Goal: Information Seeking & Learning: Learn about a topic

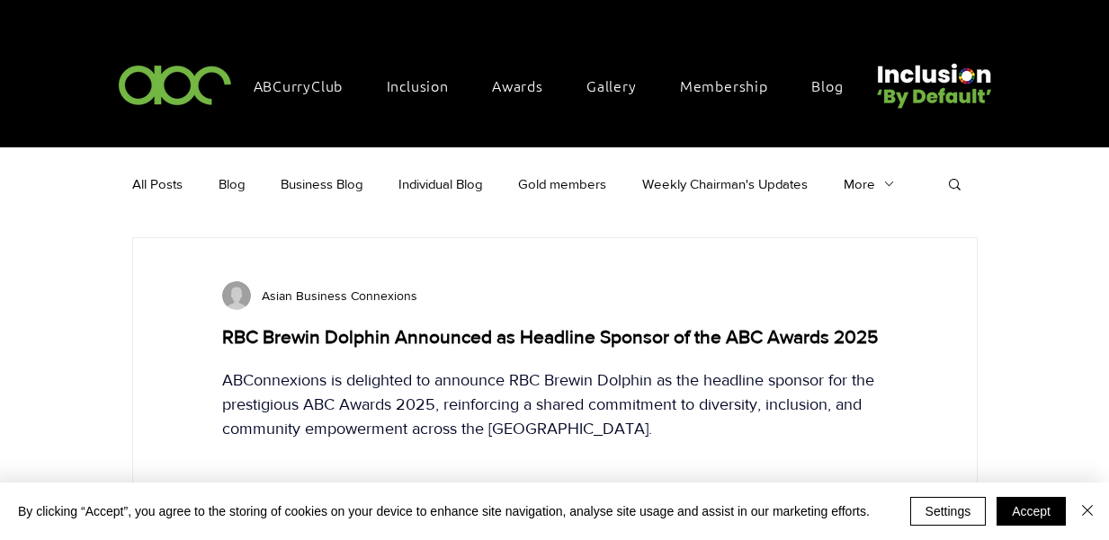
click at [201, 83] on img at bounding box center [175, 84] width 124 height 53
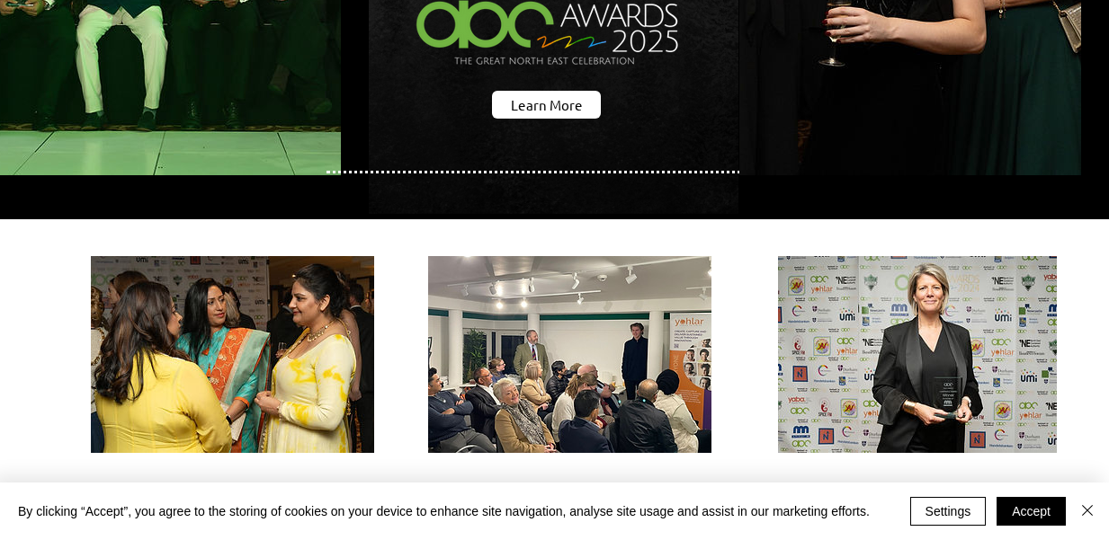
scroll to position [270, 0]
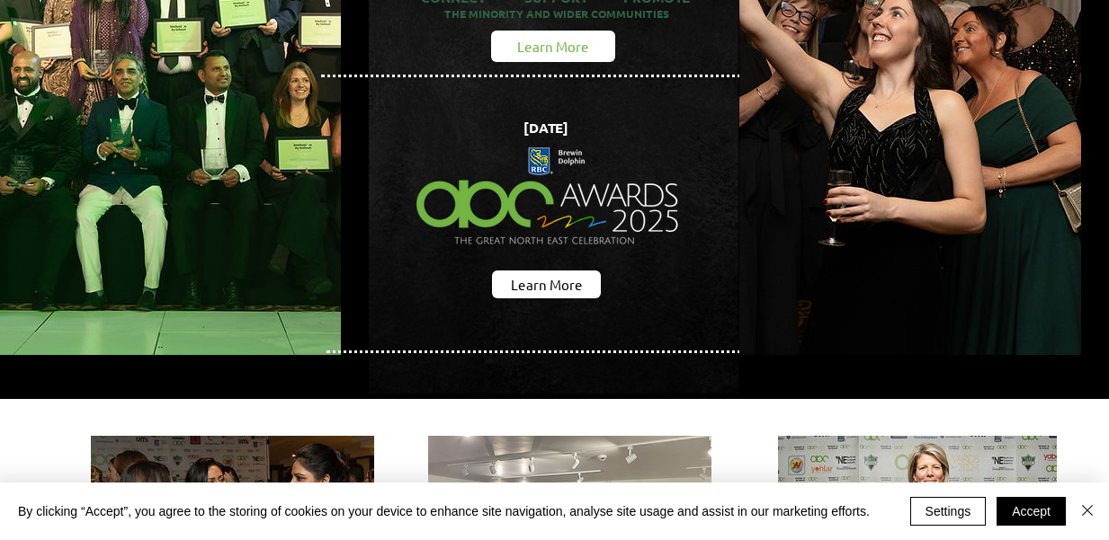
click at [580, 37] on span "Learn More" at bounding box center [553, 46] width 72 height 19
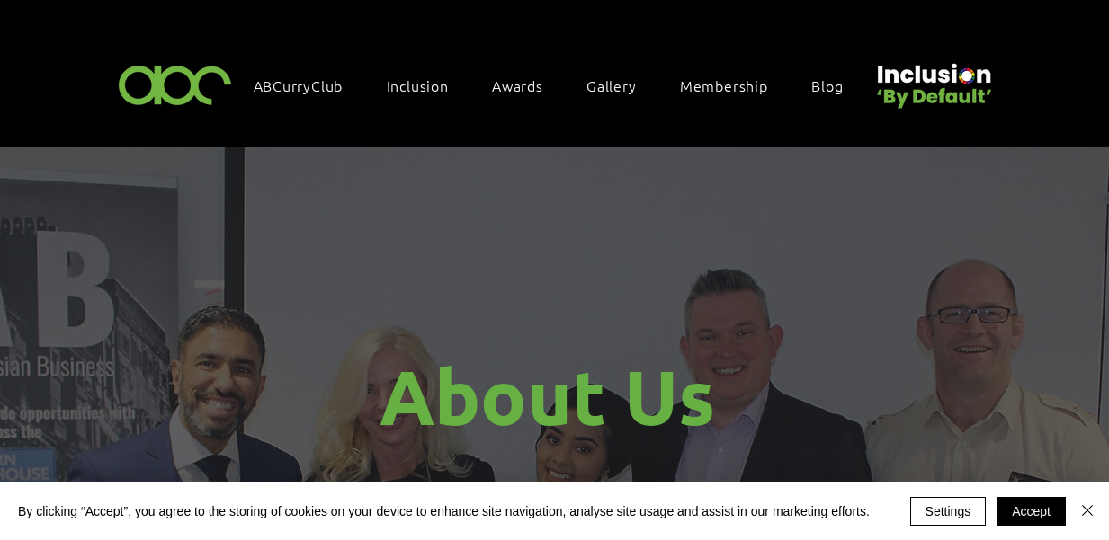
scroll to position [0, 4]
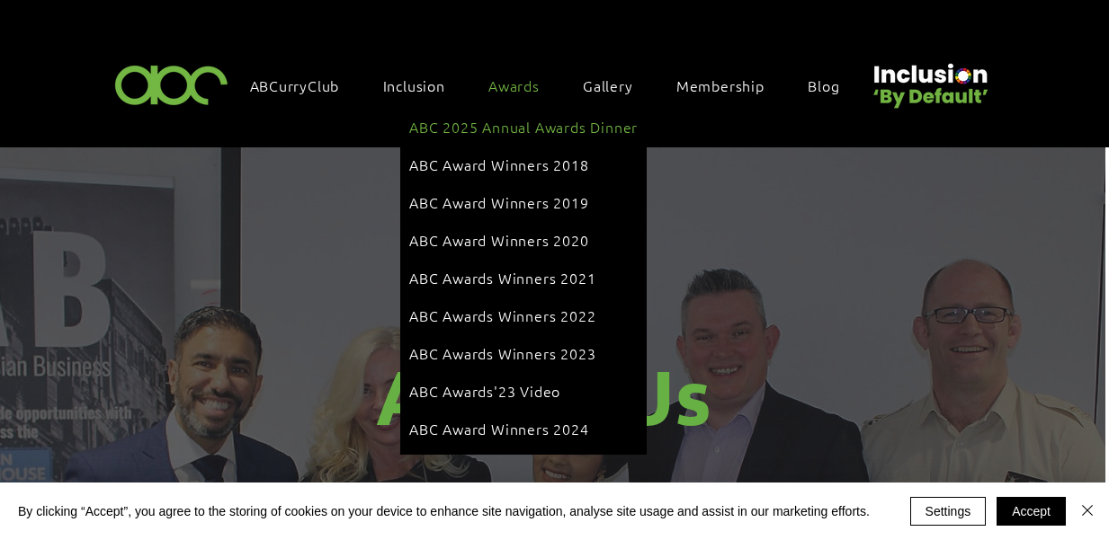
click at [548, 121] on span "ABC 2025 Annual Awards Dinner" at bounding box center [523, 127] width 228 height 20
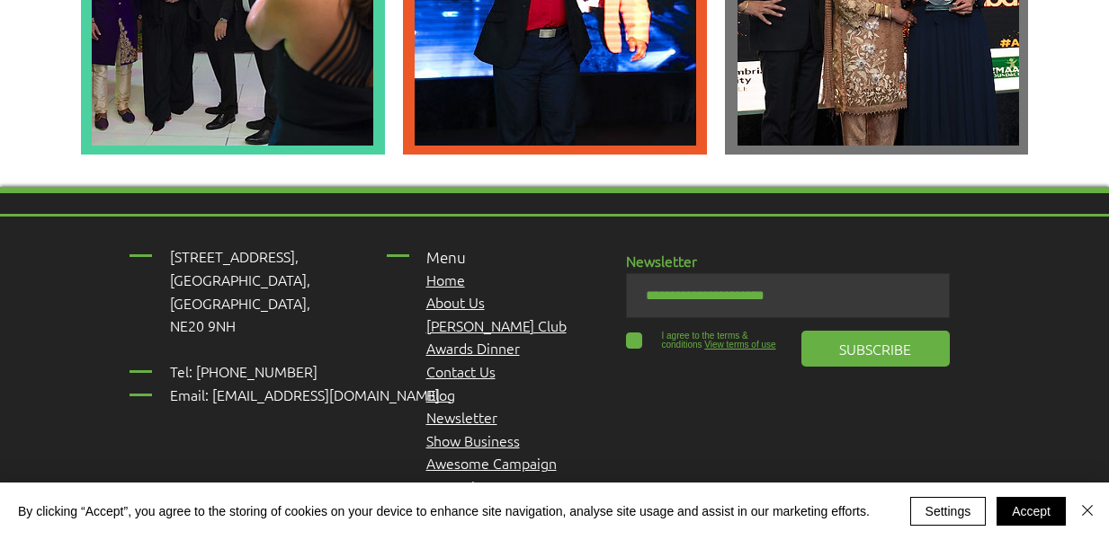
scroll to position [5035, 0]
